Goal: Task Accomplishment & Management: Complete application form

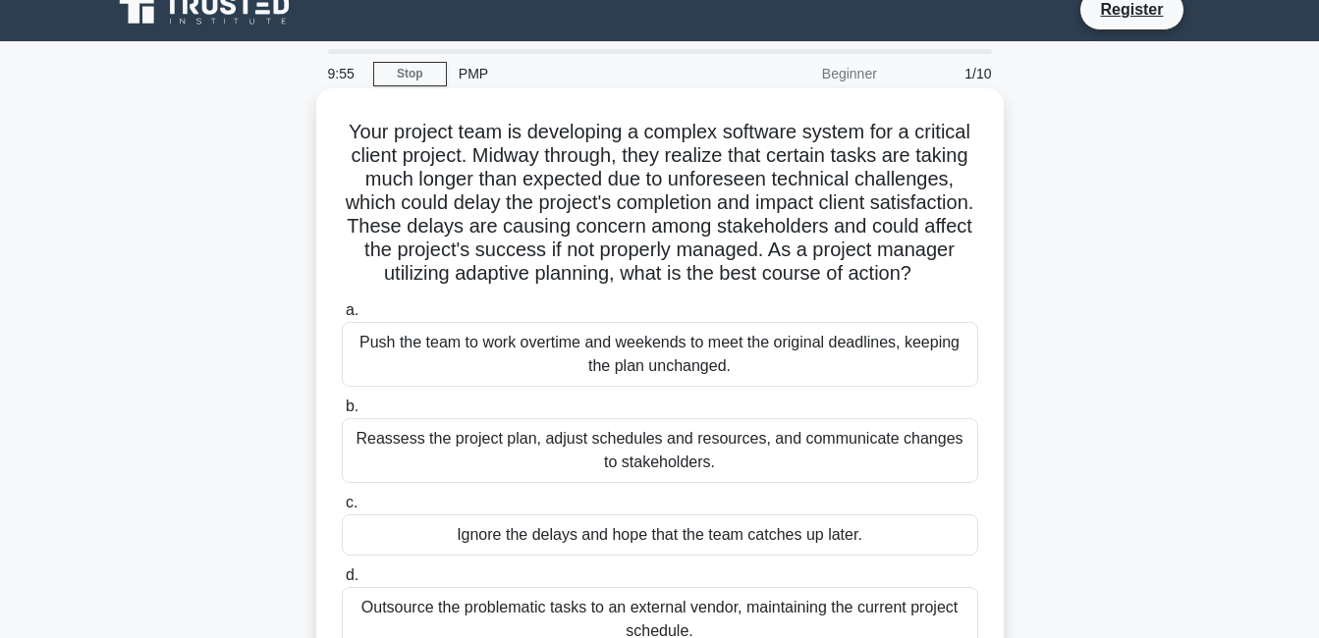
scroll to position [23, 0]
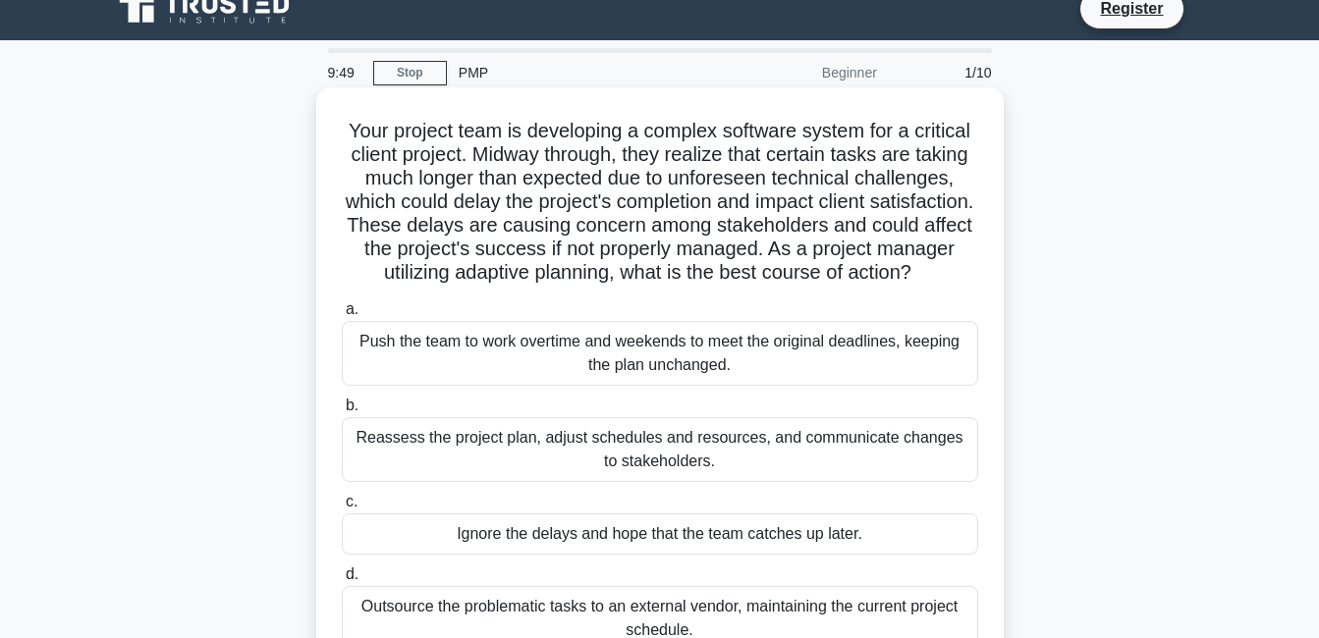
click at [530, 370] on div "Push the team to work overtime and weekends to meet the original deadlines, kee…" at bounding box center [660, 353] width 636 height 65
click at [342, 316] on input "a. Push the team to work overtime and weekends to meet the original deadlines, …" at bounding box center [342, 309] width 0 height 13
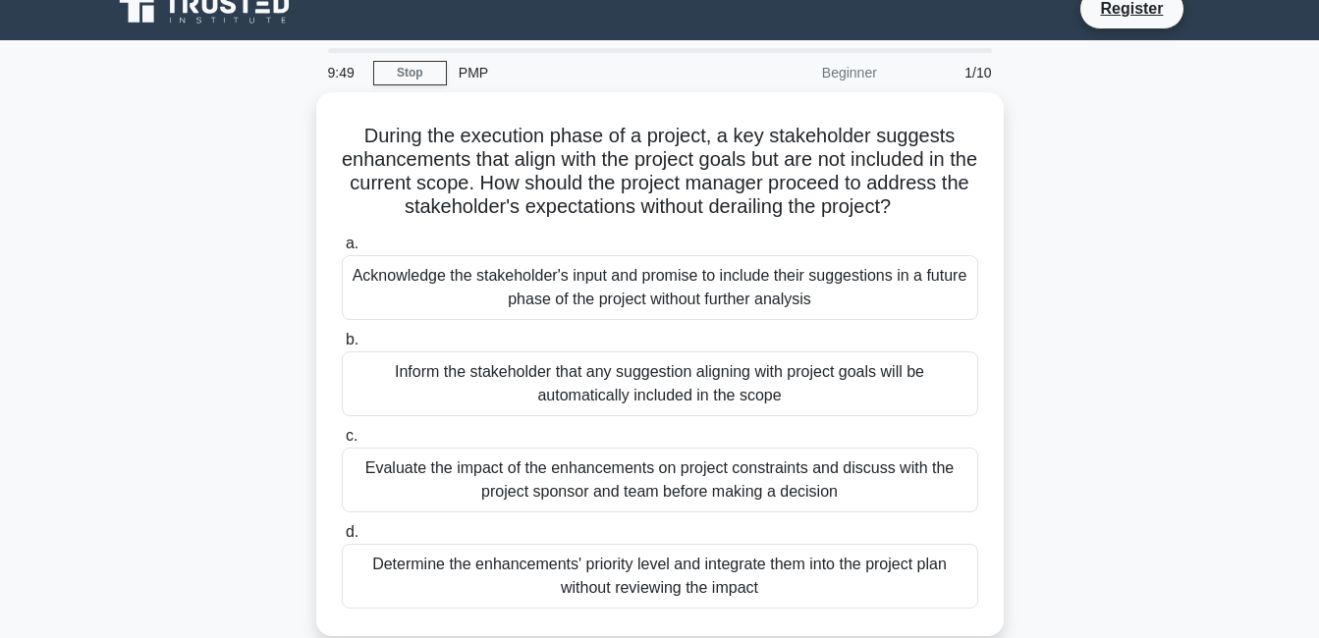
scroll to position [0, 0]
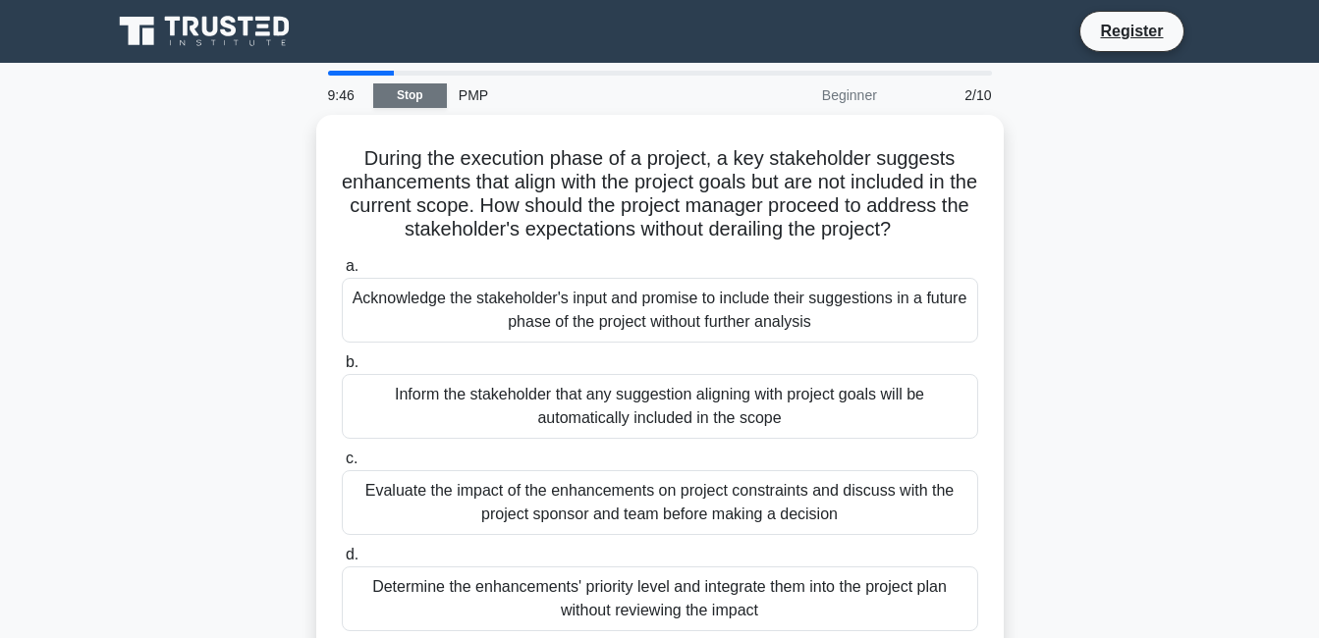
click at [411, 94] on link "Stop" at bounding box center [410, 95] width 74 height 25
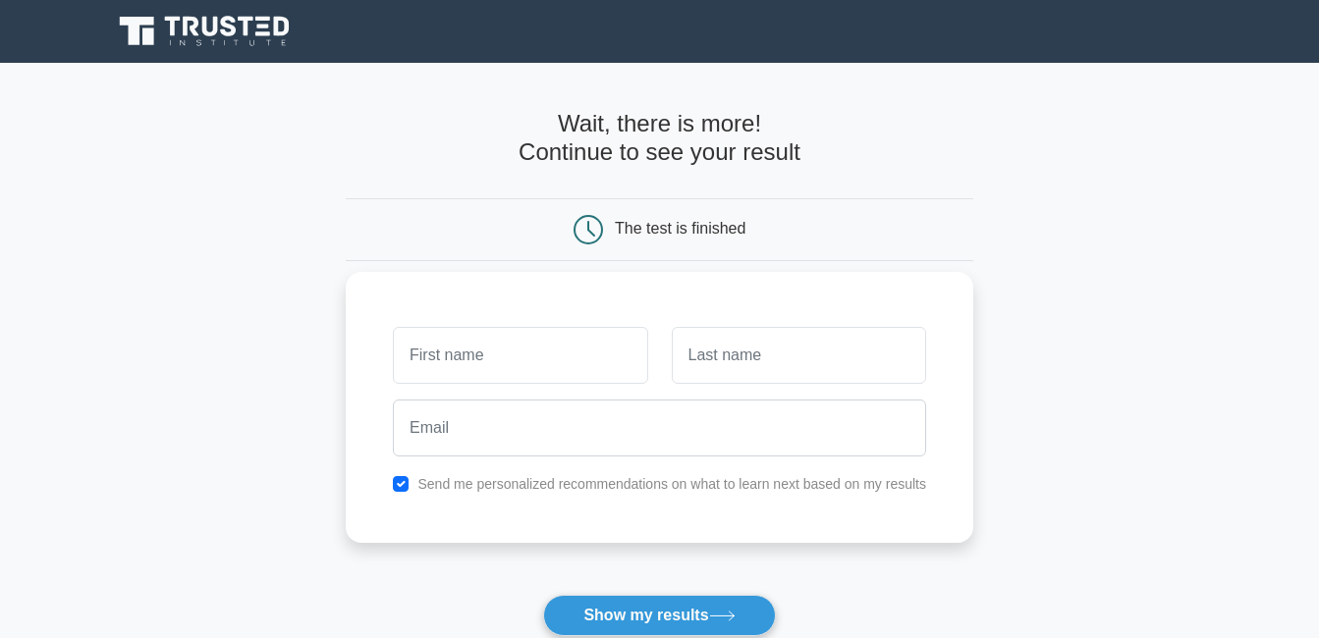
click at [423, 361] on input "text" at bounding box center [520, 355] width 254 height 57
type input "OTITO TABAN"
click at [693, 365] on input "text" at bounding box center [799, 355] width 254 height 57
type input "L"
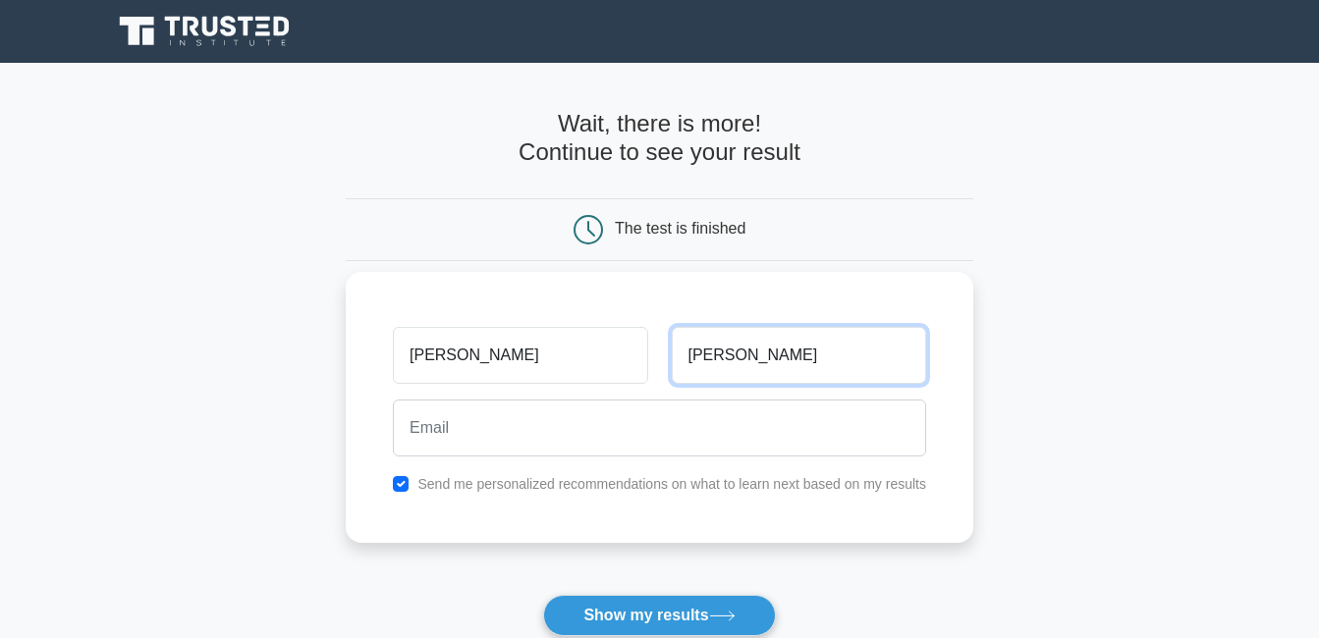
type input "JAMES"
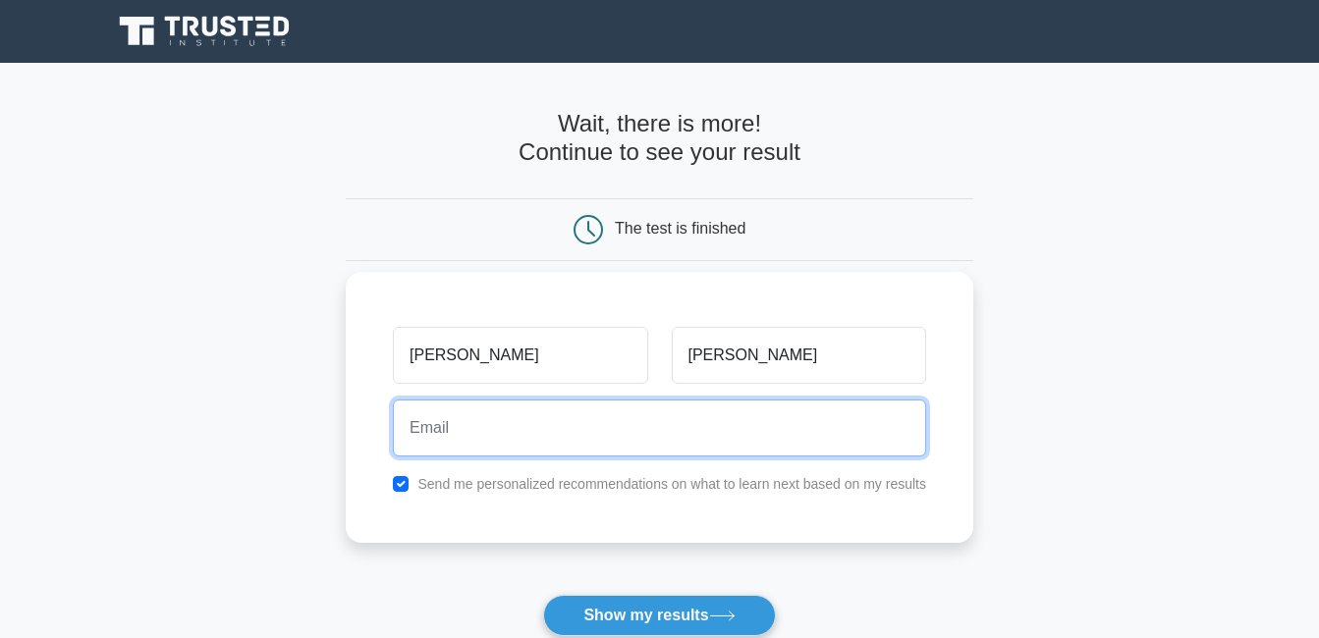
click at [456, 412] on input "email" at bounding box center [659, 428] width 533 height 57
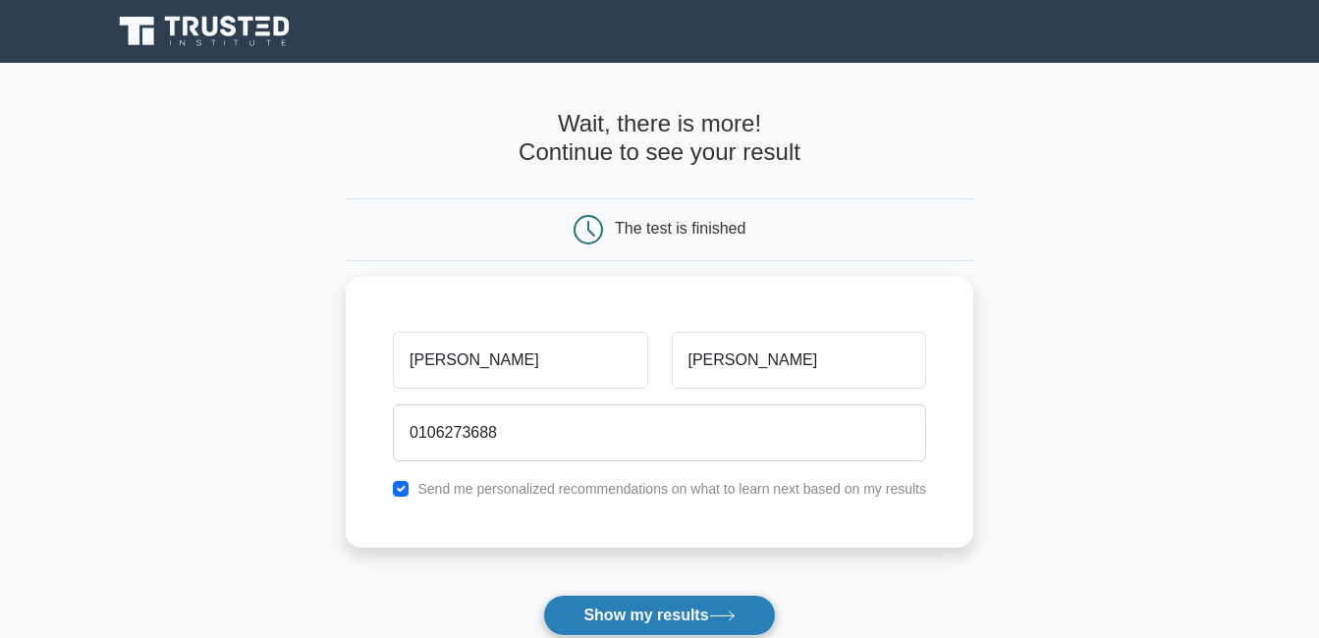
click at [627, 622] on button "Show my results" at bounding box center [659, 615] width 232 height 41
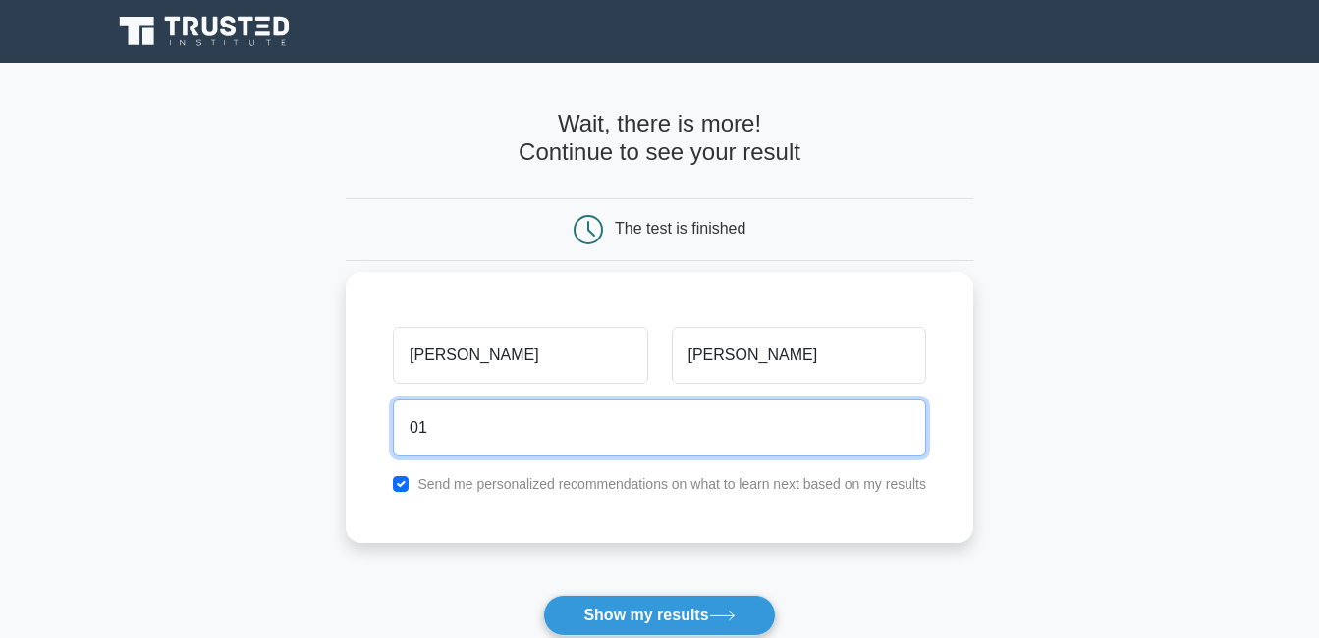
type input "0"
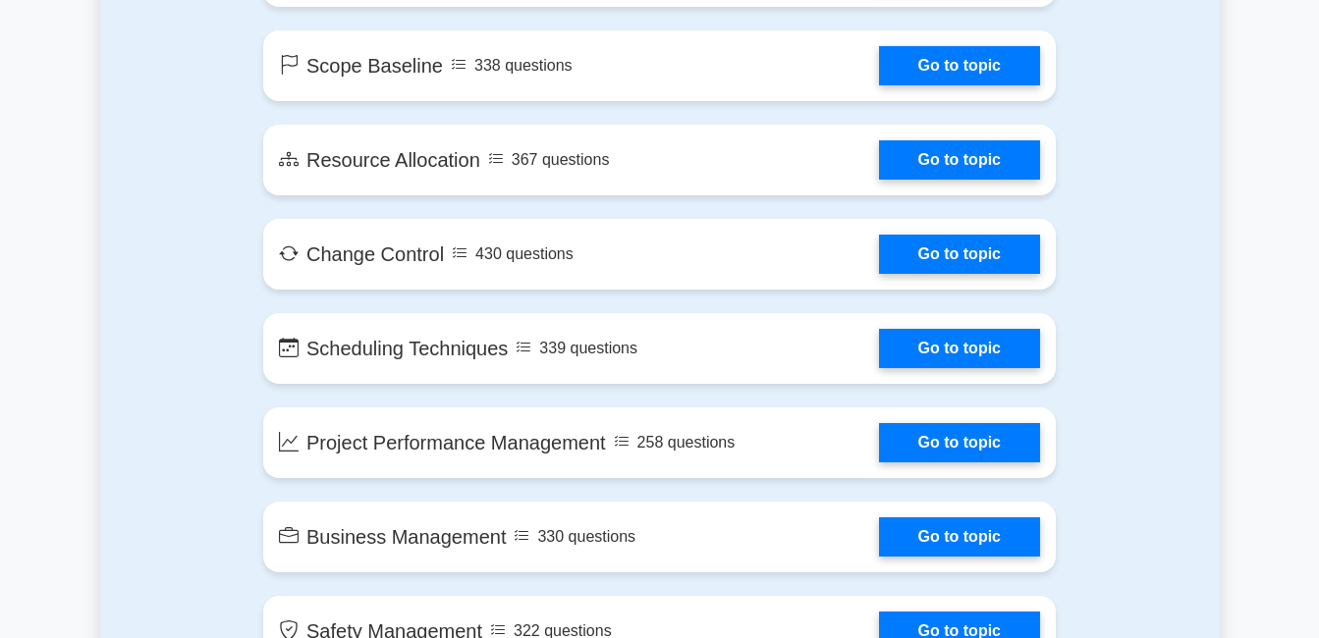
scroll to position [3088, 0]
